Goal: Task Accomplishment & Management: Manage account settings

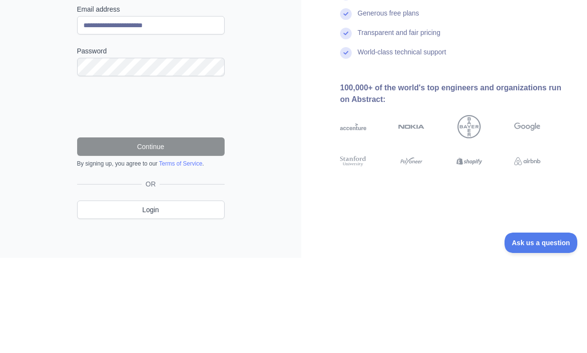
type input "**********"
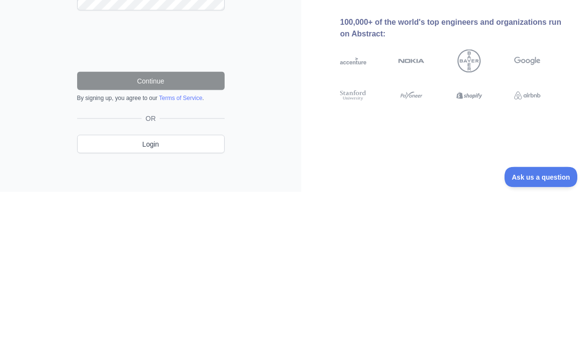
scroll to position [45, 0]
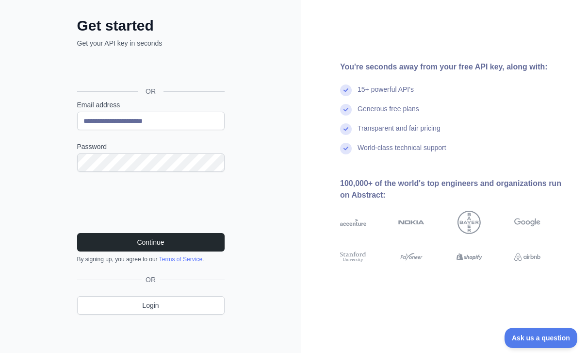
click at [114, 244] on button "Continue" at bounding box center [150, 242] width 147 height 18
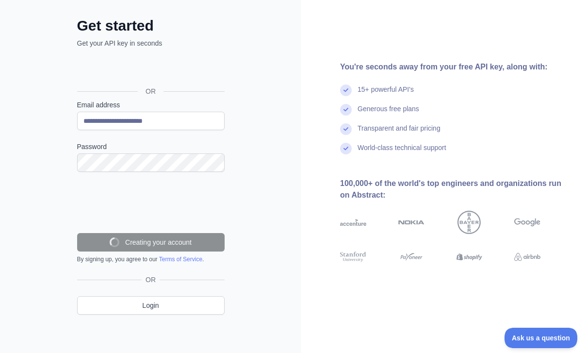
scroll to position [24, 0]
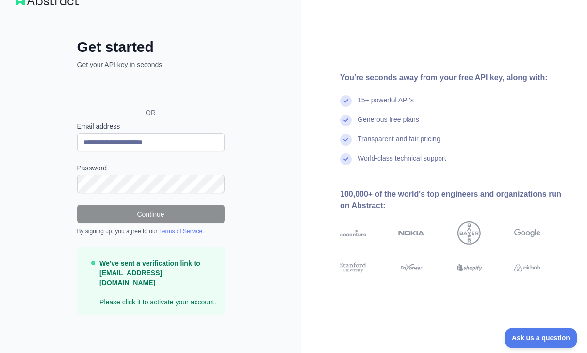
click at [110, 286] on p "We've sent a verification link to Natalialkara23@gmail.com Please click it to a…" at bounding box center [157, 282] width 117 height 49
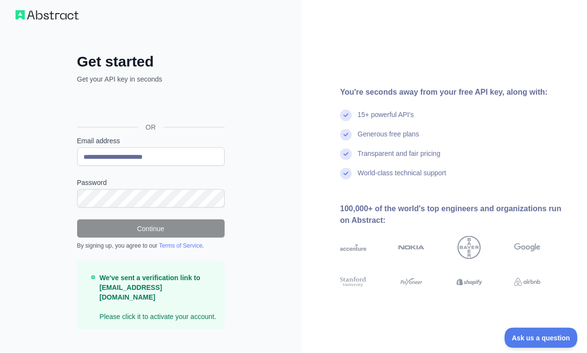
scroll to position [0, 0]
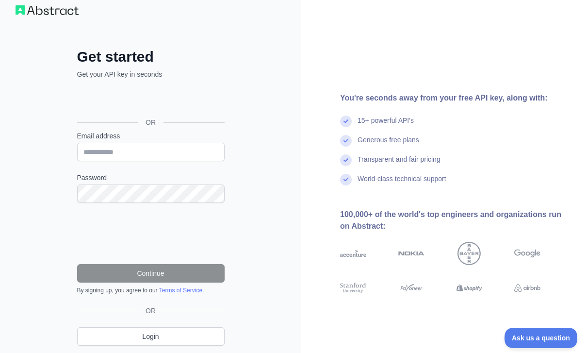
click at [547, 334] on span "Ask us a question" at bounding box center [540, 337] width 73 height 7
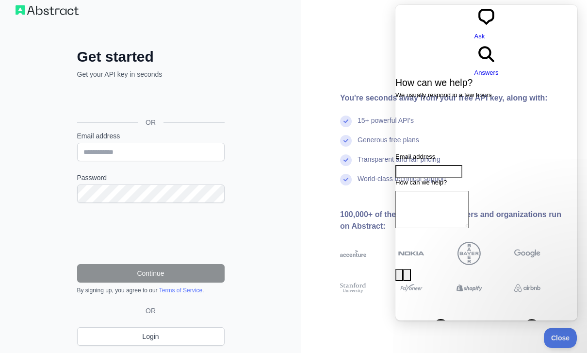
click at [353, 55] on div "You're seconds away from your free API key, along with: 15+ powerful API's Gene…" at bounding box center [444, 185] width 286 height 398
click at [561, 336] on span "Close" at bounding box center [560, 337] width 33 height 7
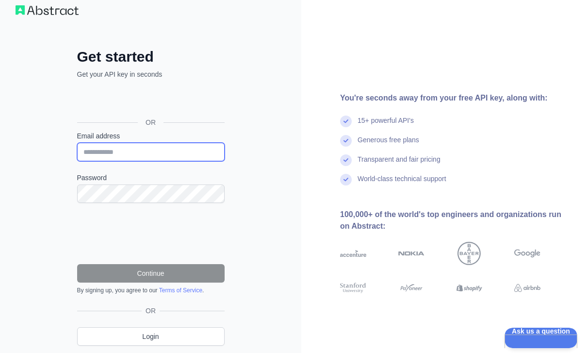
click at [109, 144] on input "Email address" at bounding box center [150, 152] width 147 height 18
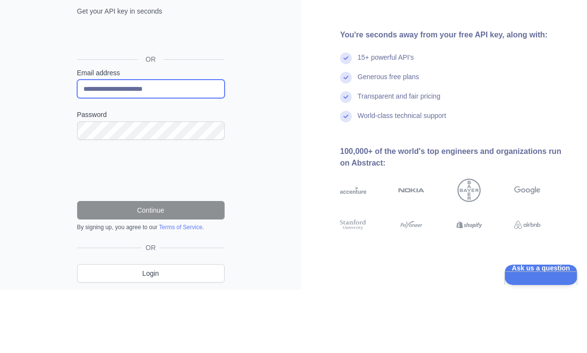
type input "**********"
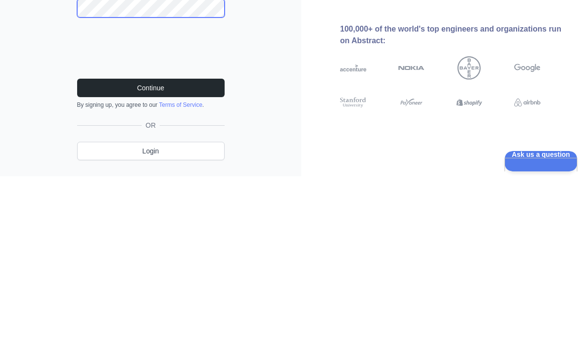
scroll to position [23, 0]
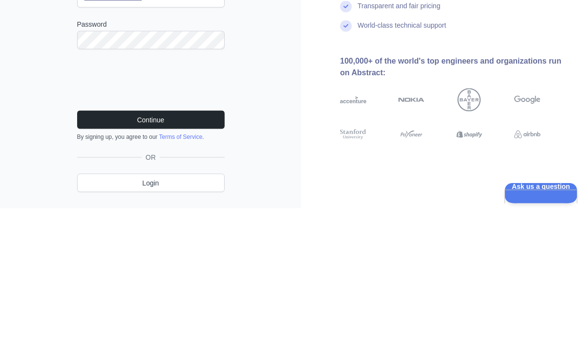
click at [110, 255] on button "Continue" at bounding box center [150, 264] width 147 height 18
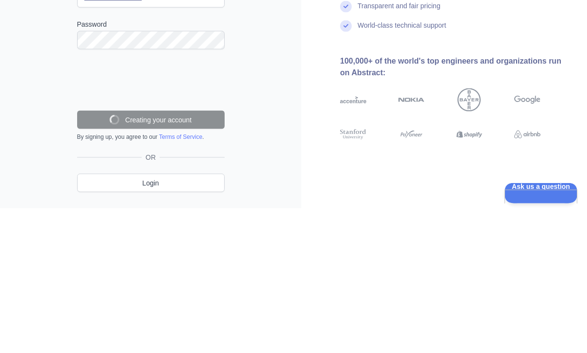
scroll to position [14, 0]
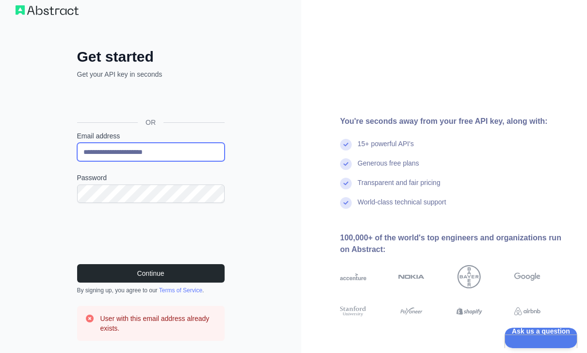
click at [190, 158] on input "**********" at bounding box center [150, 152] width 147 height 18
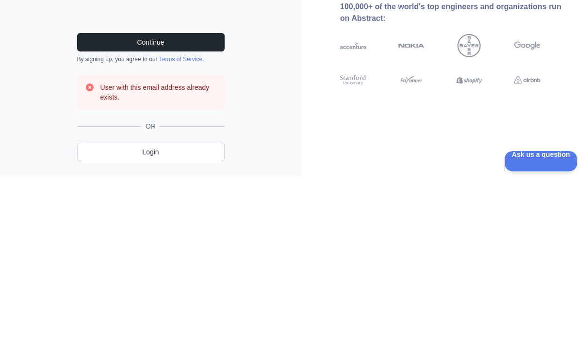
scroll to position [75, 0]
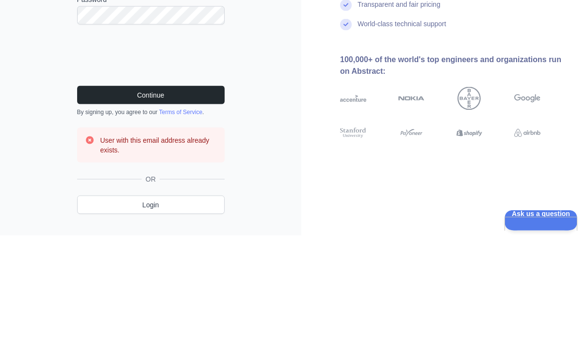
click at [204, 203] on button "Continue" at bounding box center [150, 212] width 147 height 18
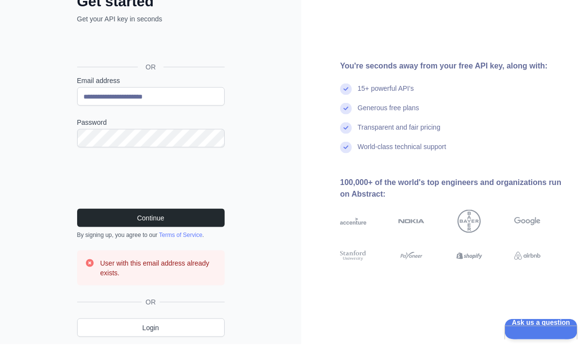
scroll to position [61, 0]
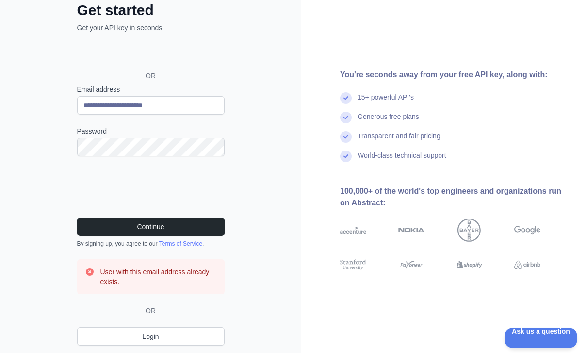
click at [138, 340] on link "Login" at bounding box center [150, 336] width 147 height 18
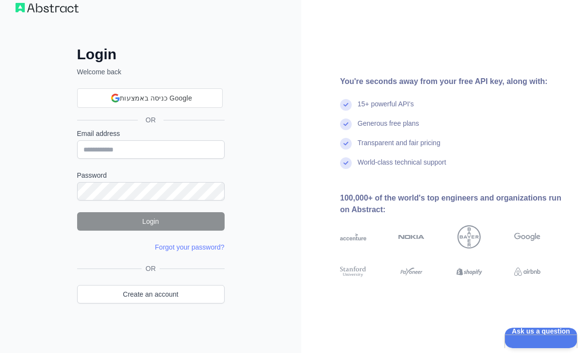
scroll to position [17, 0]
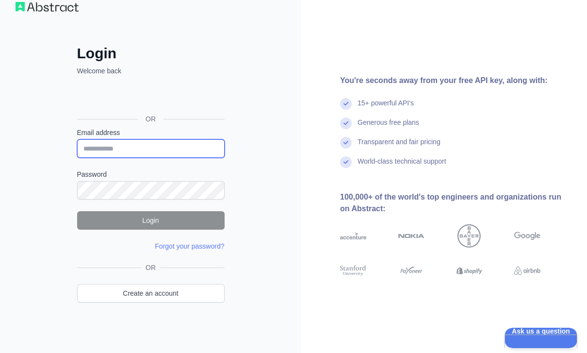
click at [122, 152] on input "Email address" at bounding box center [150, 148] width 147 height 18
type input "**********"
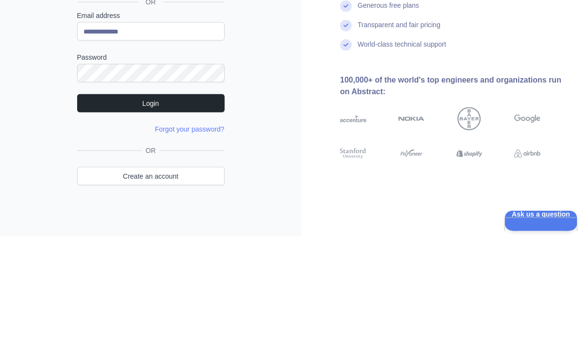
click at [132, 211] on button "Login" at bounding box center [150, 220] width 147 height 18
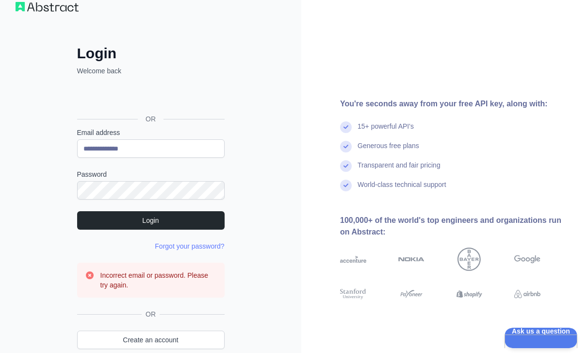
click at [128, 342] on link "Create an account" at bounding box center [150, 339] width 147 height 18
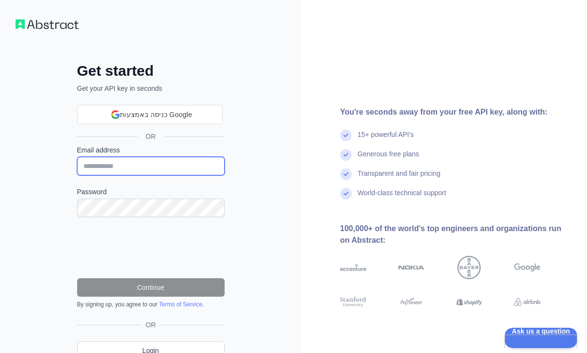
click at [115, 167] on input "Email address" at bounding box center [150, 166] width 147 height 18
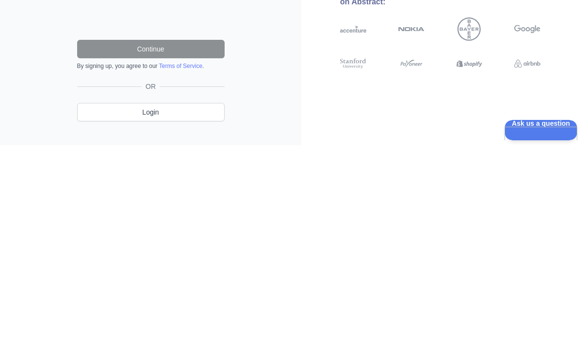
scroll to position [31, 0]
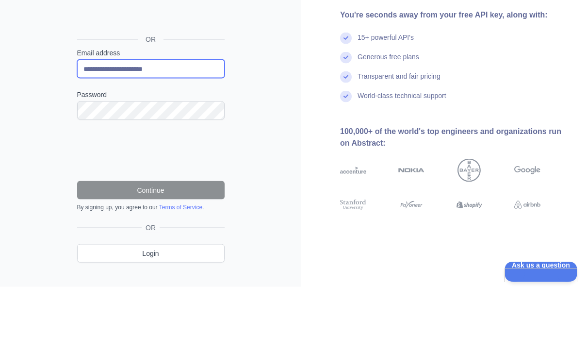
type input "**********"
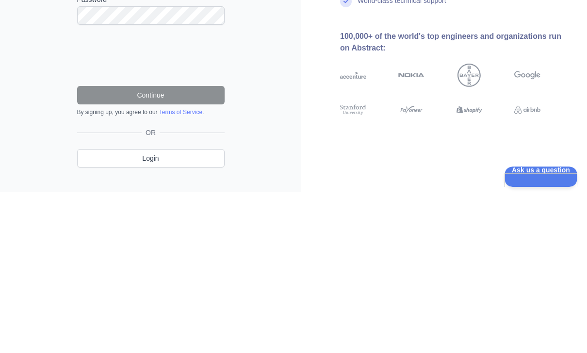
scroll to position [45, 0]
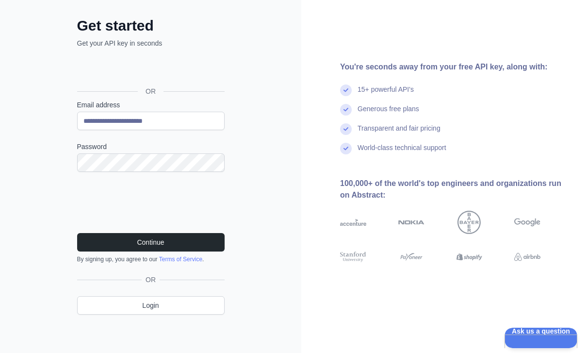
click at [106, 243] on button "Continue" at bounding box center [150, 242] width 147 height 18
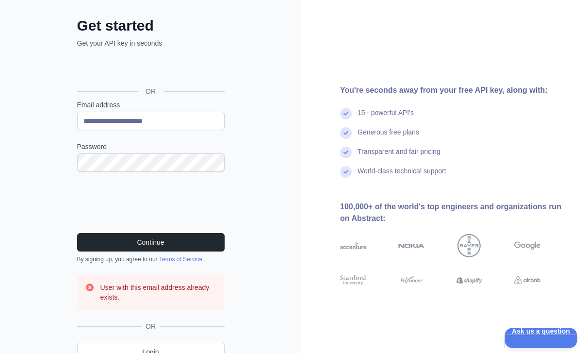
click at [119, 241] on button "Continue" at bounding box center [150, 242] width 147 height 18
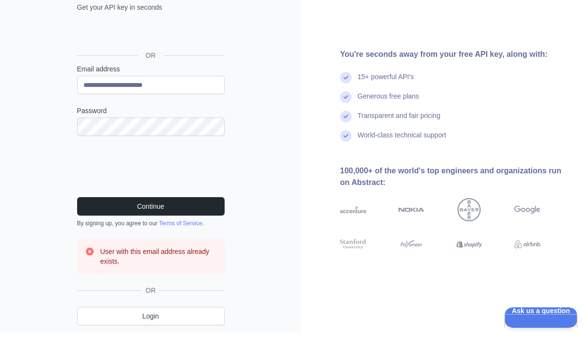
scroll to position [0, 0]
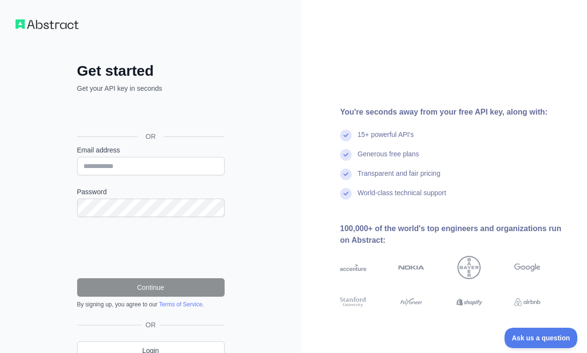
click at [181, 117] on div "כניסה באמצעות חשבון Google. פתיחה בכרטיסייה חדשה" at bounding box center [150, 114] width 146 height 21
click at [110, 115] on div "כניסה באמצעות חשבון Google. פתיחה בכרטיסייה חדשה" at bounding box center [150, 114] width 146 height 21
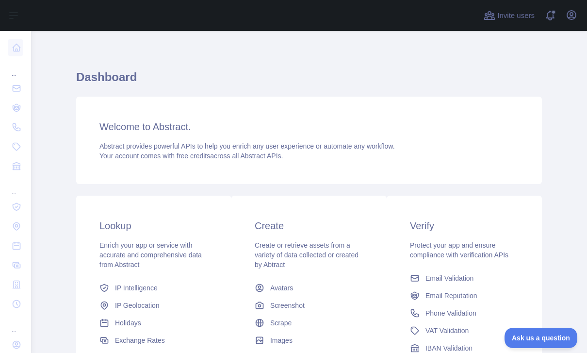
scroll to position [3, 0]
click at [122, 151] on span "Abstract provides powerful APIs to help you enrich any user experience or autom…" at bounding box center [246, 147] width 295 height 8
click at [553, 334] on span "Ask us a question" at bounding box center [540, 337] width 73 height 7
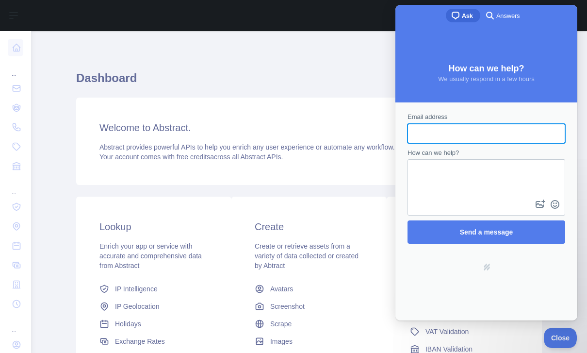
scroll to position [0, 0]
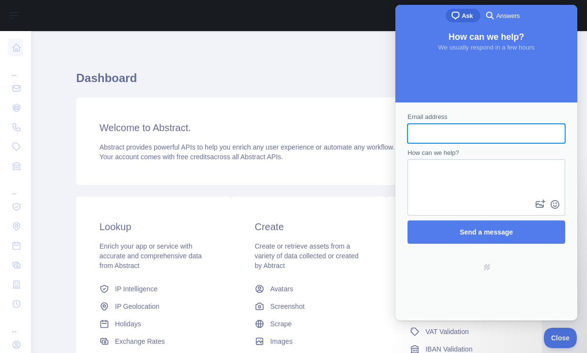
click at [328, 105] on div "Welcome to Abstract. Abstract provides powerful APIs to help you enrich any use…" at bounding box center [309, 141] width 466 height 87
click at [564, 339] on span "Close" at bounding box center [560, 337] width 33 height 7
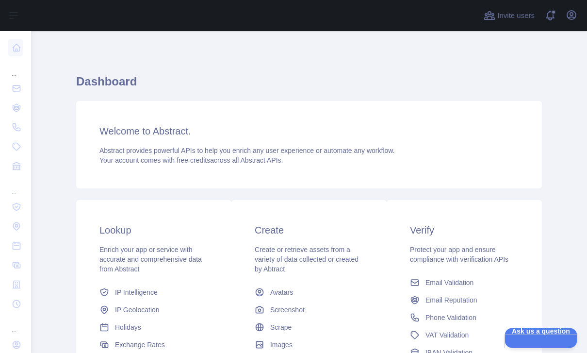
click at [348, 200] on div "Create Create or retrieve assets from a variety of data collected or created by…" at bounding box center [308, 288] width 155 height 177
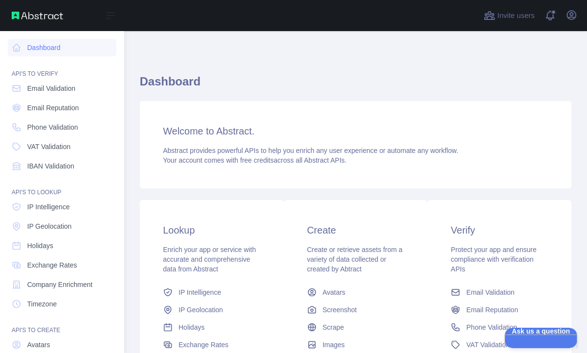
click at [19, 44] on icon at bounding box center [17, 48] width 10 height 10
click at [30, 129] on span "Phone Validation" at bounding box center [52, 127] width 51 height 10
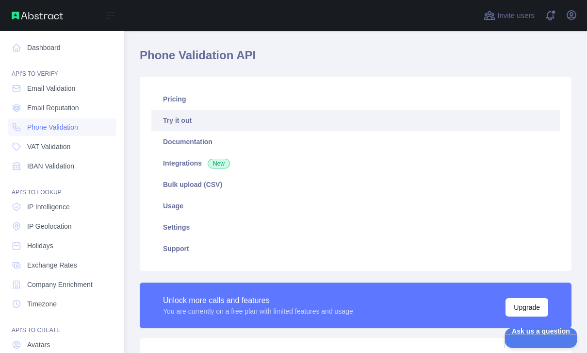
scroll to position [31, 0]
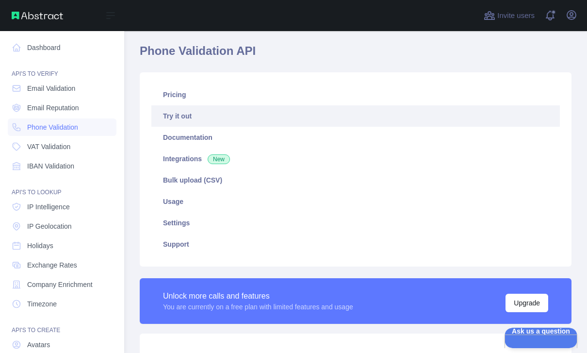
click at [196, 154] on link "Integrations New" at bounding box center [355, 158] width 408 height 21
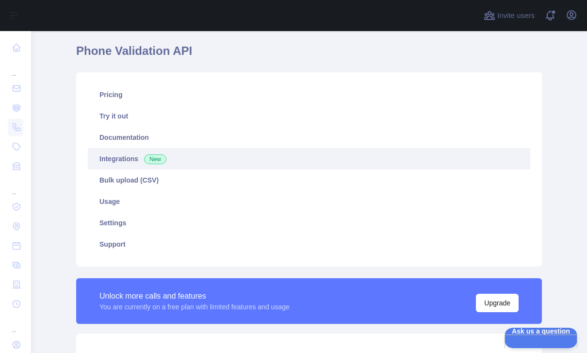
click at [124, 163] on link "Integrations New" at bounding box center [309, 158] width 442 height 21
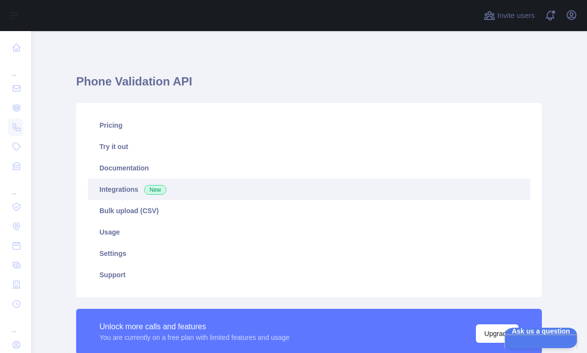
click at [111, 141] on link "Try it out" at bounding box center [309, 146] width 442 height 21
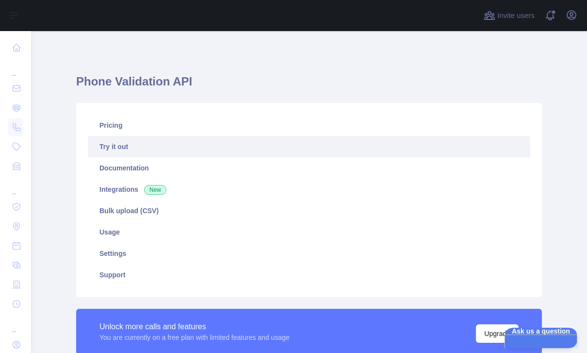
click at [107, 145] on link "Try it out" at bounding box center [309, 146] width 442 height 21
click at [113, 171] on link "Documentation" at bounding box center [309, 167] width 442 height 21
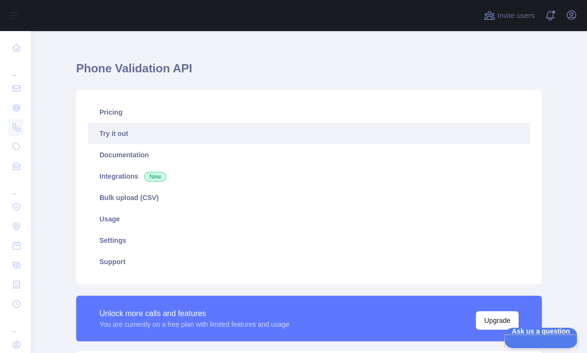
scroll to position [15, 0]
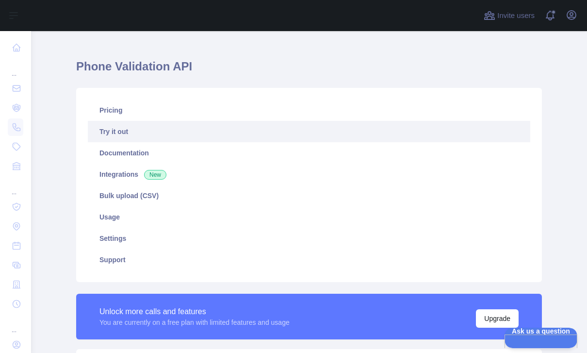
click at [180, 197] on link "Bulk upload (CSV)" at bounding box center [309, 195] width 442 height 21
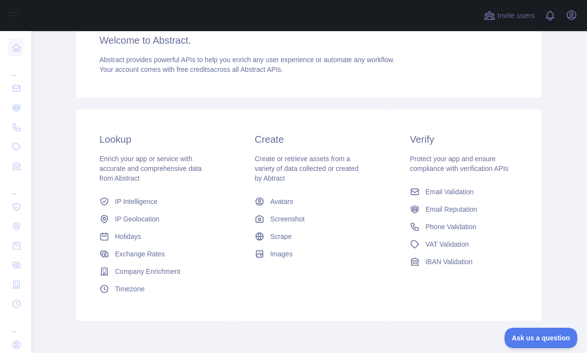
scroll to position [92, 0]
click at [470, 227] on span "Phone Validation" at bounding box center [450, 226] width 51 height 10
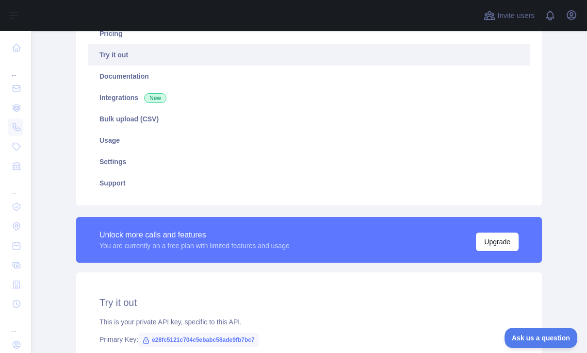
type textarea "**********"
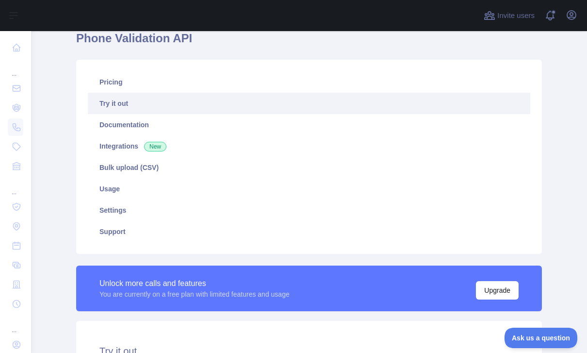
scroll to position [33, 0]
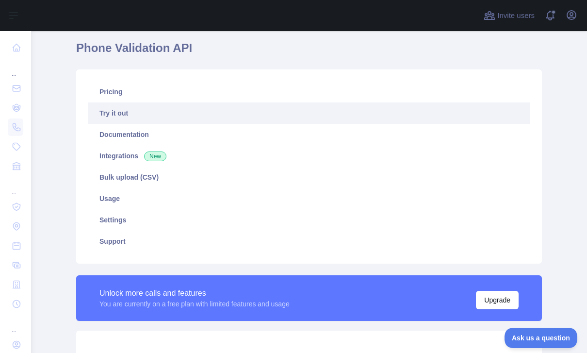
click at [108, 136] on link "Documentation" at bounding box center [309, 134] width 442 height 21
click at [172, 155] on link "Integrations New" at bounding box center [309, 155] width 442 height 21
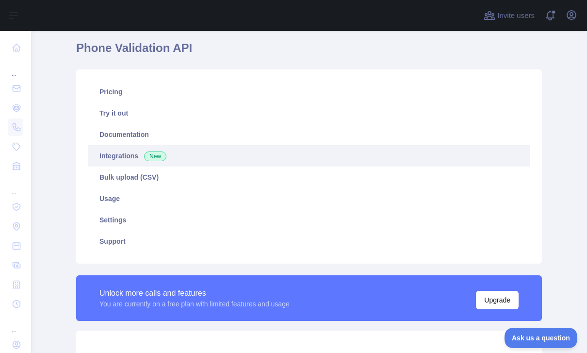
click at [197, 159] on link "Integrations New" at bounding box center [309, 155] width 442 height 21
click at [181, 238] on link "Support" at bounding box center [309, 240] width 442 height 21
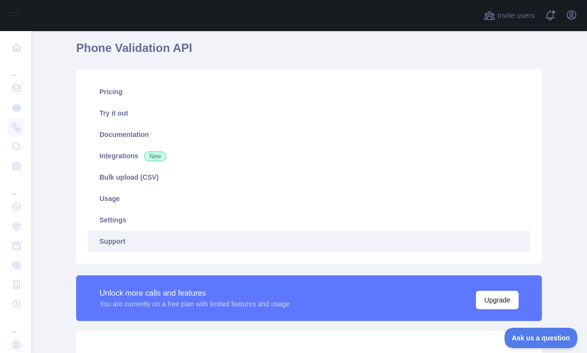
click at [190, 242] on link "Support" at bounding box center [309, 240] width 442 height 21
click at [117, 219] on link "Settings" at bounding box center [309, 219] width 442 height 21
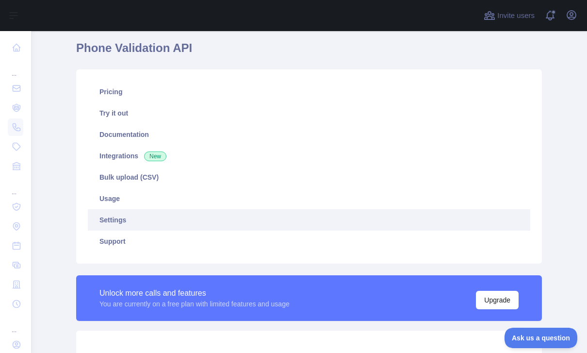
click at [106, 221] on link "Settings" at bounding box center [309, 219] width 442 height 21
click at [106, 195] on link "Usage" at bounding box center [309, 198] width 442 height 21
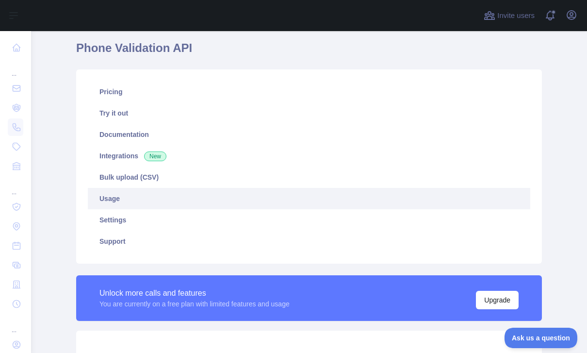
scroll to position [353, 556]
click at [107, 199] on link "Usage" at bounding box center [309, 198] width 442 height 21
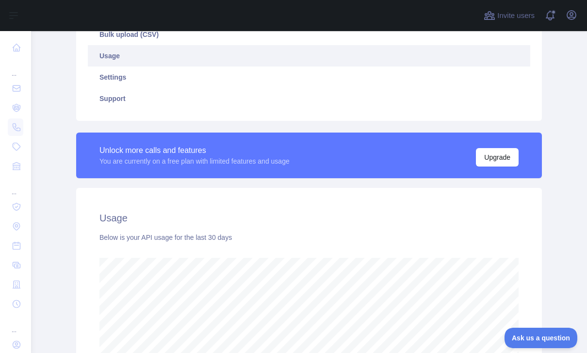
click at [505, 158] on button "Upgrade" at bounding box center [497, 157] width 43 height 18
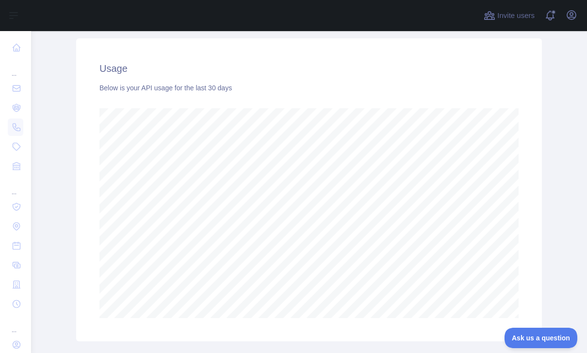
scroll to position [339, 0]
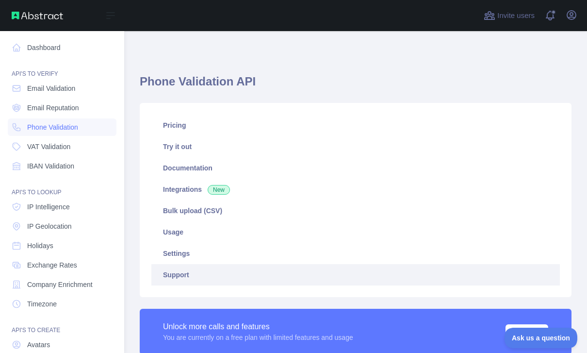
click at [14, 41] on link "Dashboard" at bounding box center [62, 47] width 109 height 17
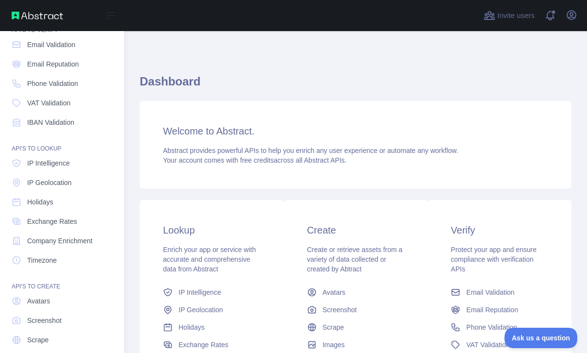
scroll to position [43, 0]
click at [33, 301] on span "Avatars" at bounding box center [38, 301] width 23 height 10
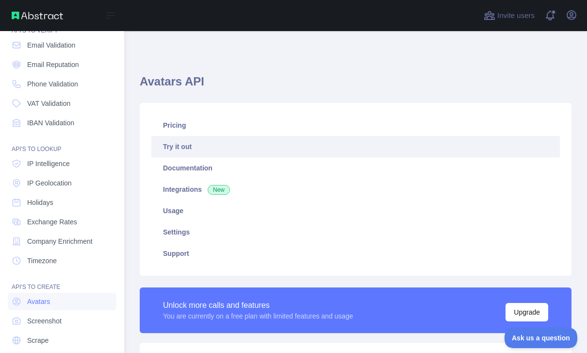
click at [33, 305] on span "Avatars" at bounding box center [38, 301] width 23 height 10
click at [74, 293] on link "Avatars" at bounding box center [62, 301] width 109 height 17
type textarea "**********"
click at [69, 293] on link "Avatars" at bounding box center [62, 301] width 109 height 17
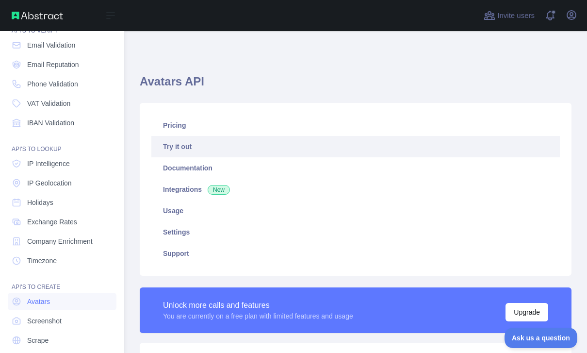
click at [72, 293] on link "Avatars" at bounding box center [62, 301] width 109 height 17
type textarea "**********"
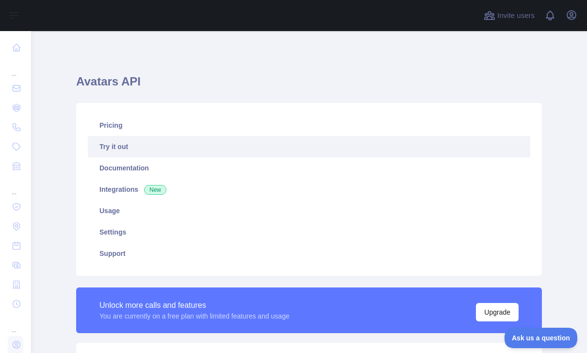
click at [16, 48] on icon at bounding box center [17, 48] width 10 height 10
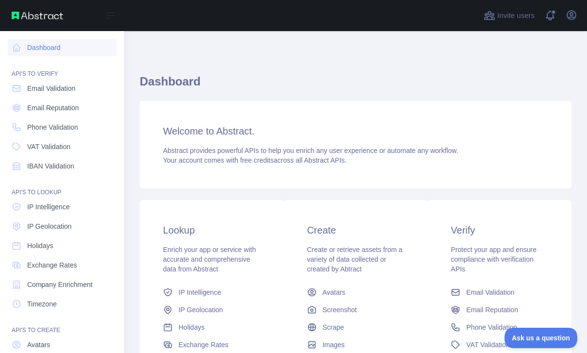
click at [23, 71] on div "API'S TO VERIFY" at bounding box center [62, 67] width 109 height 19
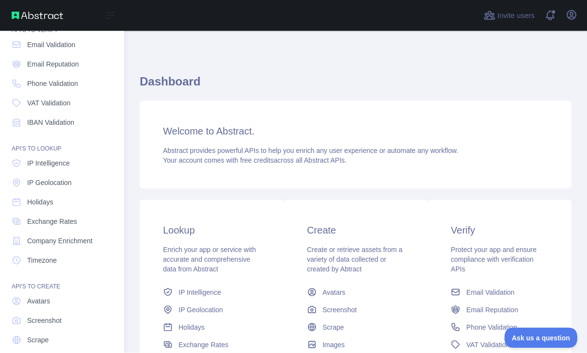
scroll to position [31, 0]
click at [31, 296] on span "Avatars" at bounding box center [38, 301] width 23 height 10
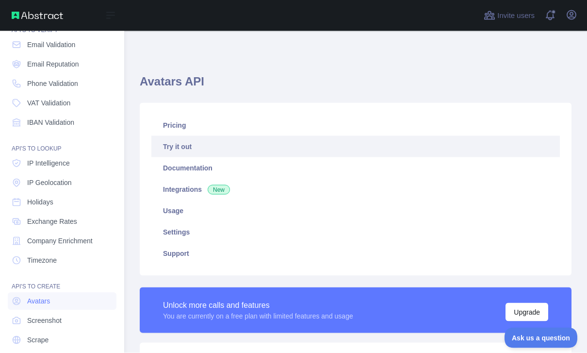
scroll to position [24, 0]
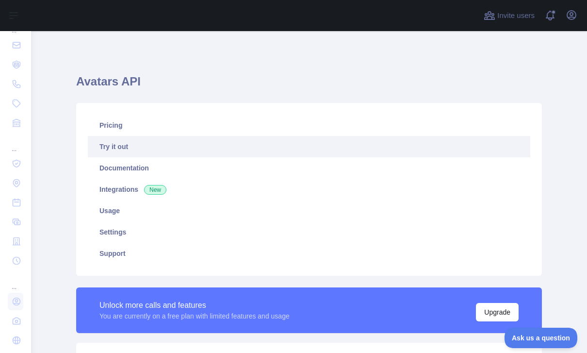
click at [327, 136] on link "Try it out" at bounding box center [309, 146] width 442 height 21
click at [112, 136] on link "Try it out" at bounding box center [309, 146] width 442 height 21
click at [111, 243] on link "Support" at bounding box center [309, 253] width 442 height 21
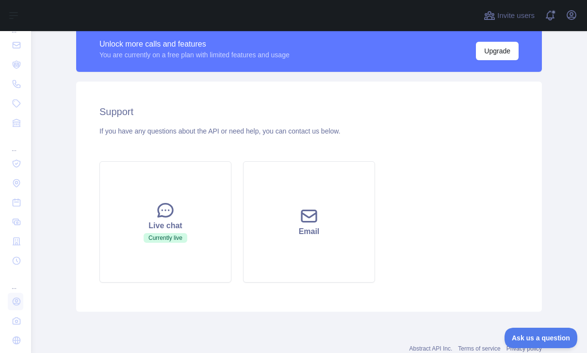
scroll to position [260, 0]
click at [337, 185] on button "Email" at bounding box center [309, 222] width 132 height 121
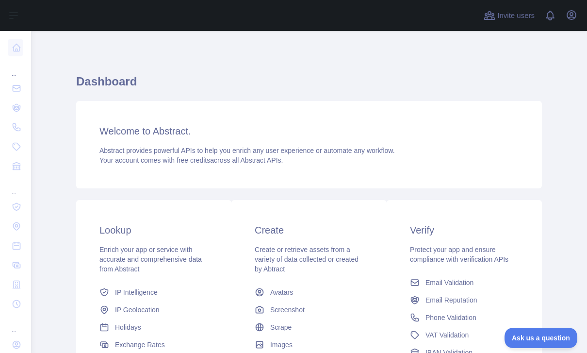
click at [573, 10] on icon "button" at bounding box center [572, 15] width 12 height 12
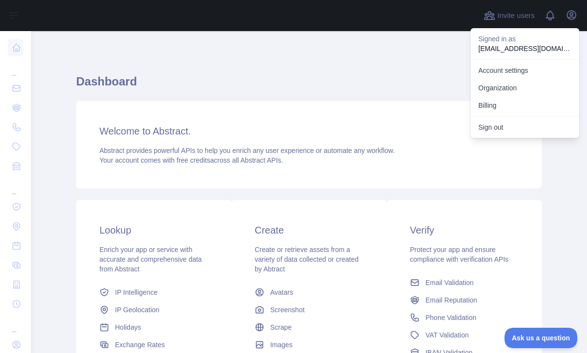
click at [524, 126] on button "Sign out" at bounding box center [525, 126] width 109 height 17
